Goal: Book appointment/travel/reservation

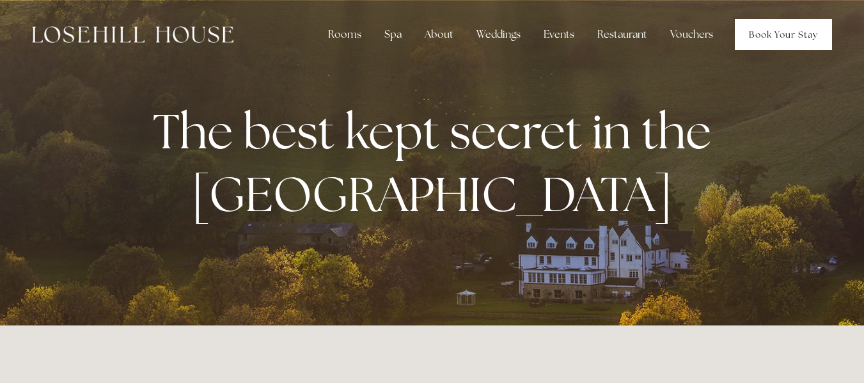
click at [775, 33] on link "Book Your Stay" at bounding box center [783, 34] width 97 height 31
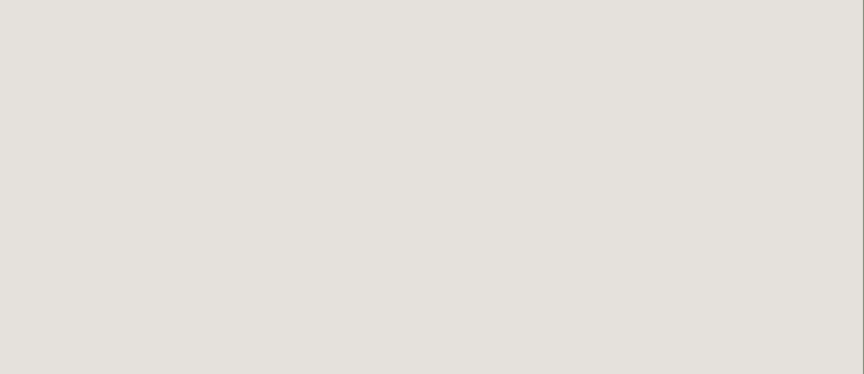
scroll to position [0, 8]
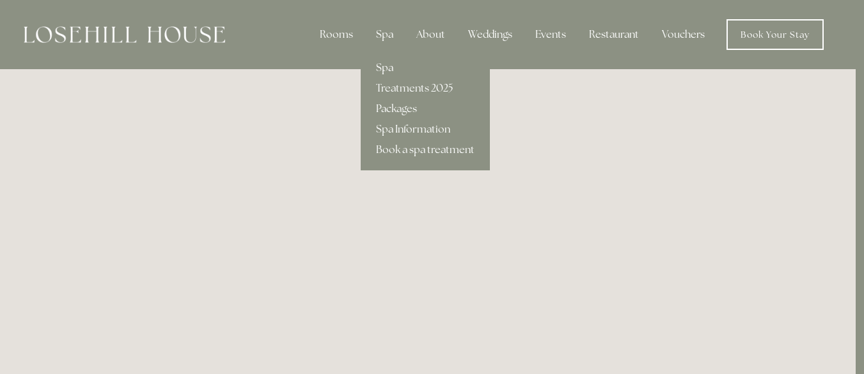
click at [391, 65] on link "Spa" at bounding box center [425, 68] width 129 height 20
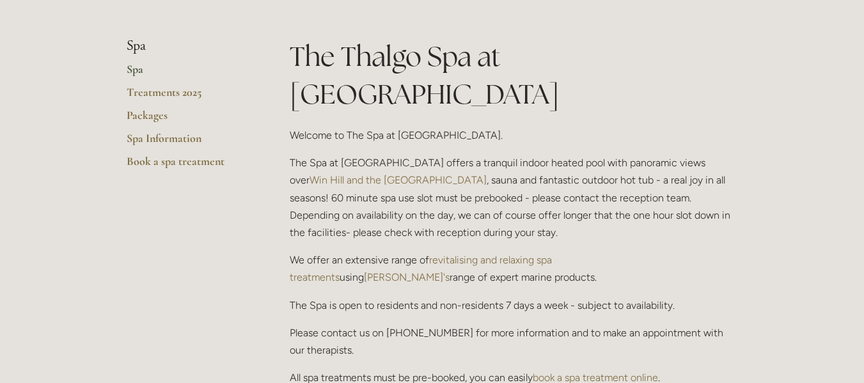
scroll to position [271, 0]
click at [157, 118] on link "Packages" at bounding box center [188, 120] width 122 height 23
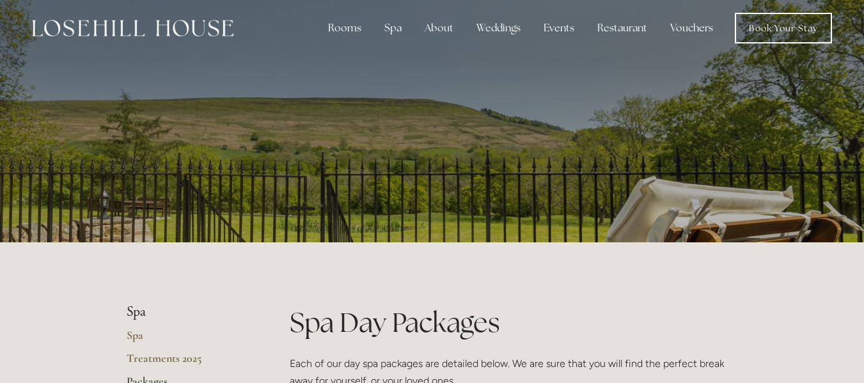
scroll to position [6, 0]
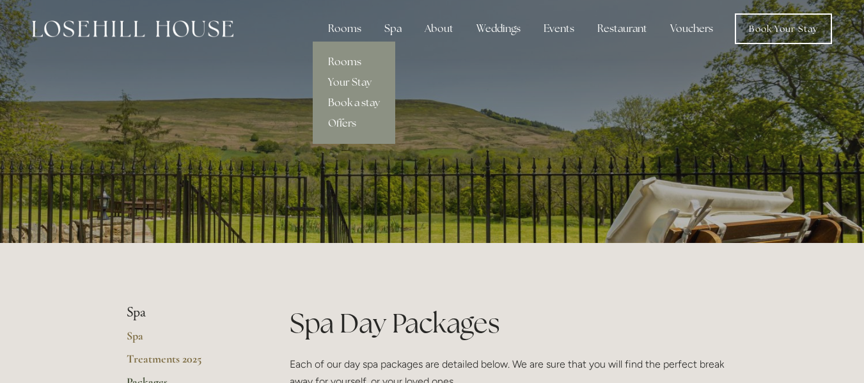
click at [346, 59] on link "Rooms" at bounding box center [354, 62] width 83 height 20
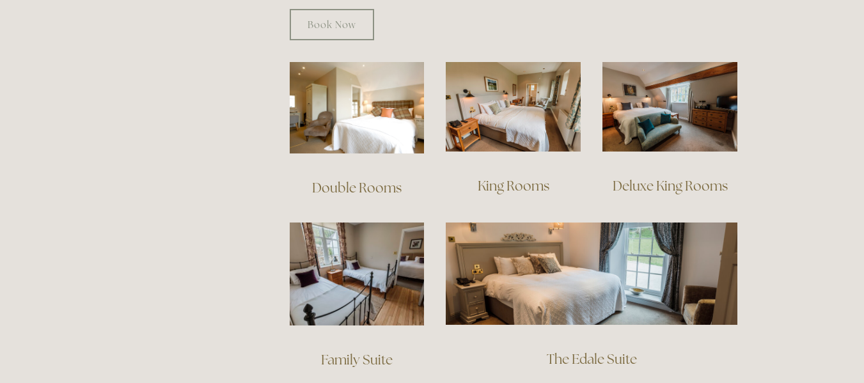
scroll to position [861, 0]
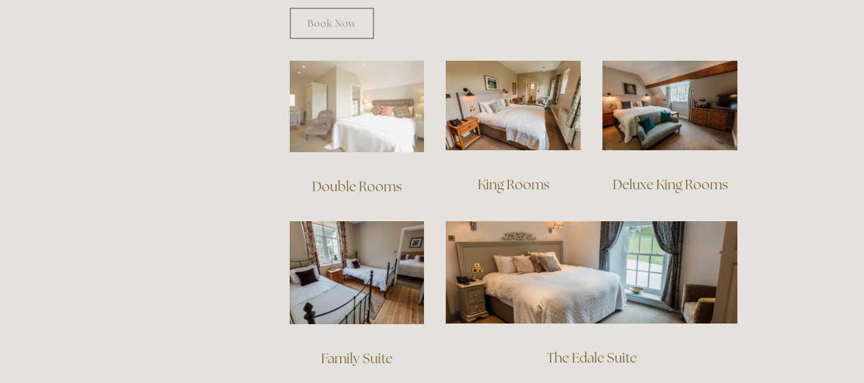
click at [366, 104] on img at bounding box center [357, 107] width 135 height 92
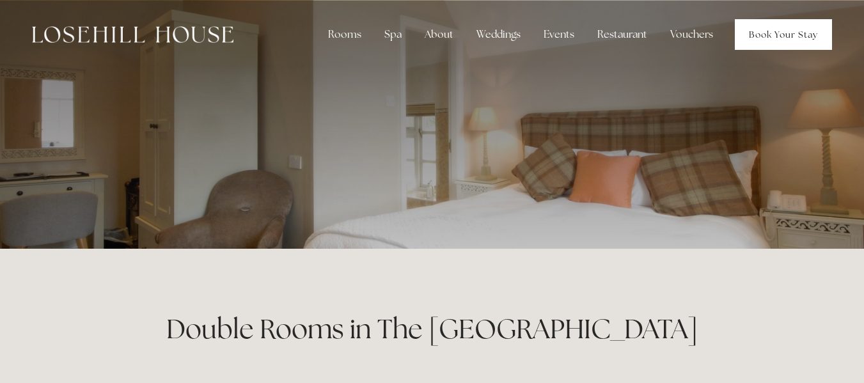
click at [776, 37] on link "Book Your Stay" at bounding box center [783, 34] width 97 height 31
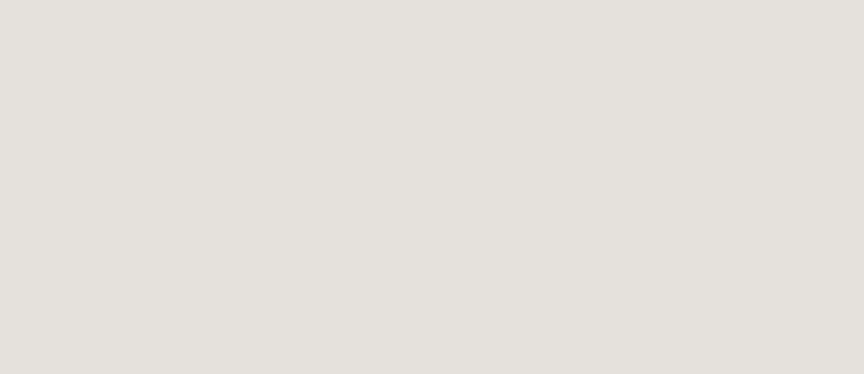
scroll to position [813, 0]
